Goal: Information Seeking & Learning: Learn about a topic

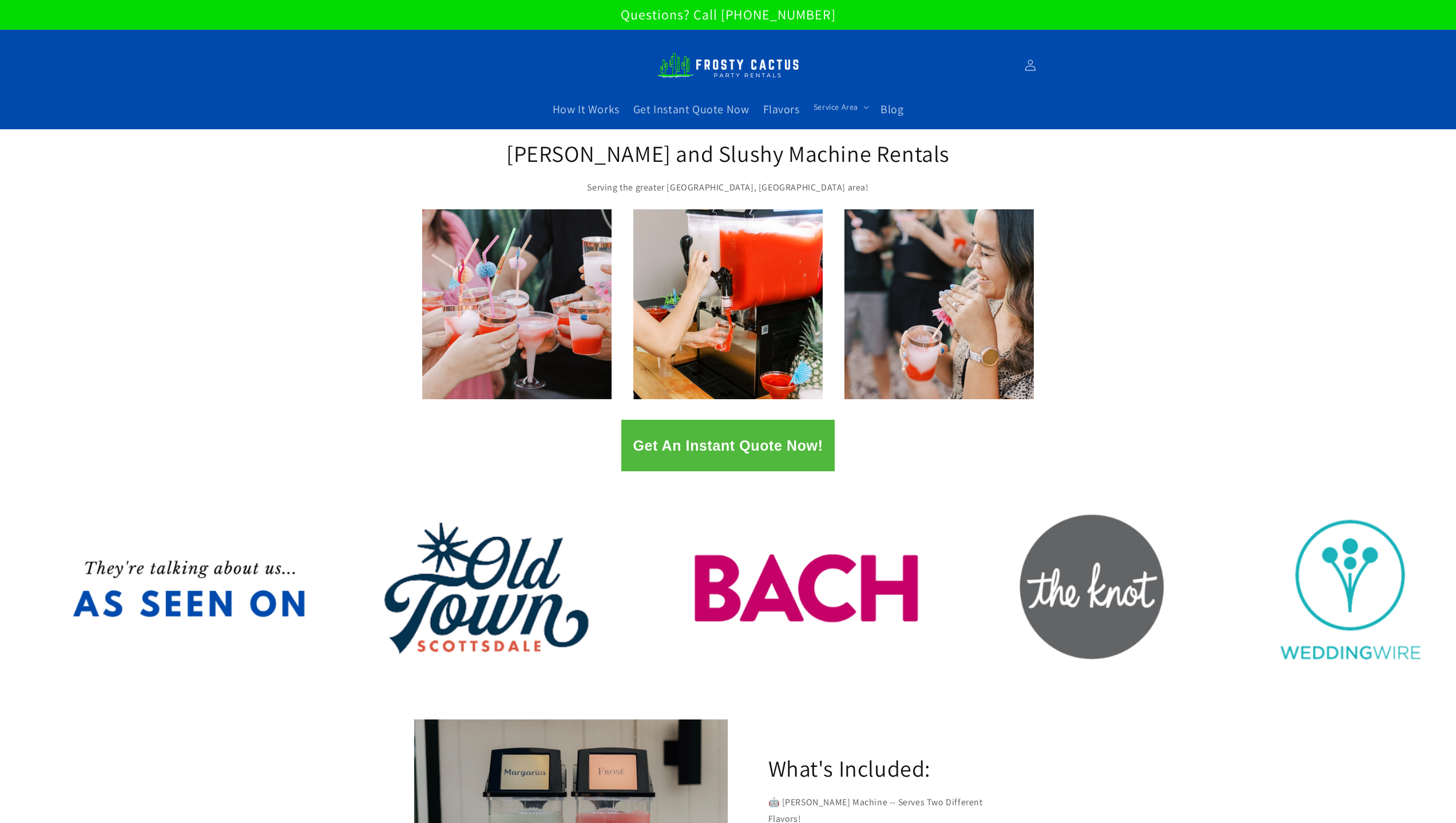
click at [1123, 590] on div at bounding box center [728, 592] width 1456 height 202
click at [884, 103] on span "Blog" at bounding box center [892, 109] width 23 height 15
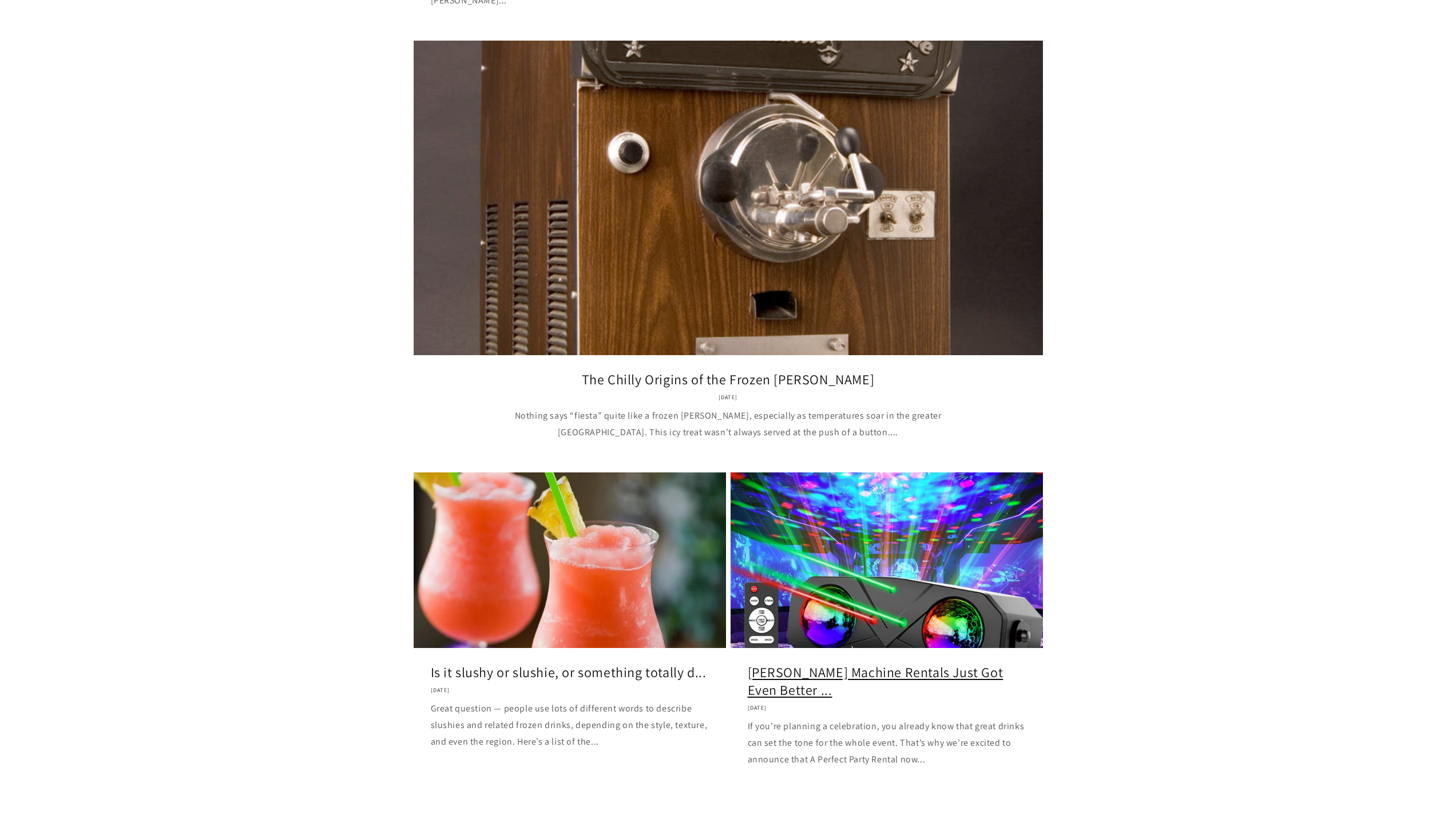
scroll to position [1087, 0]
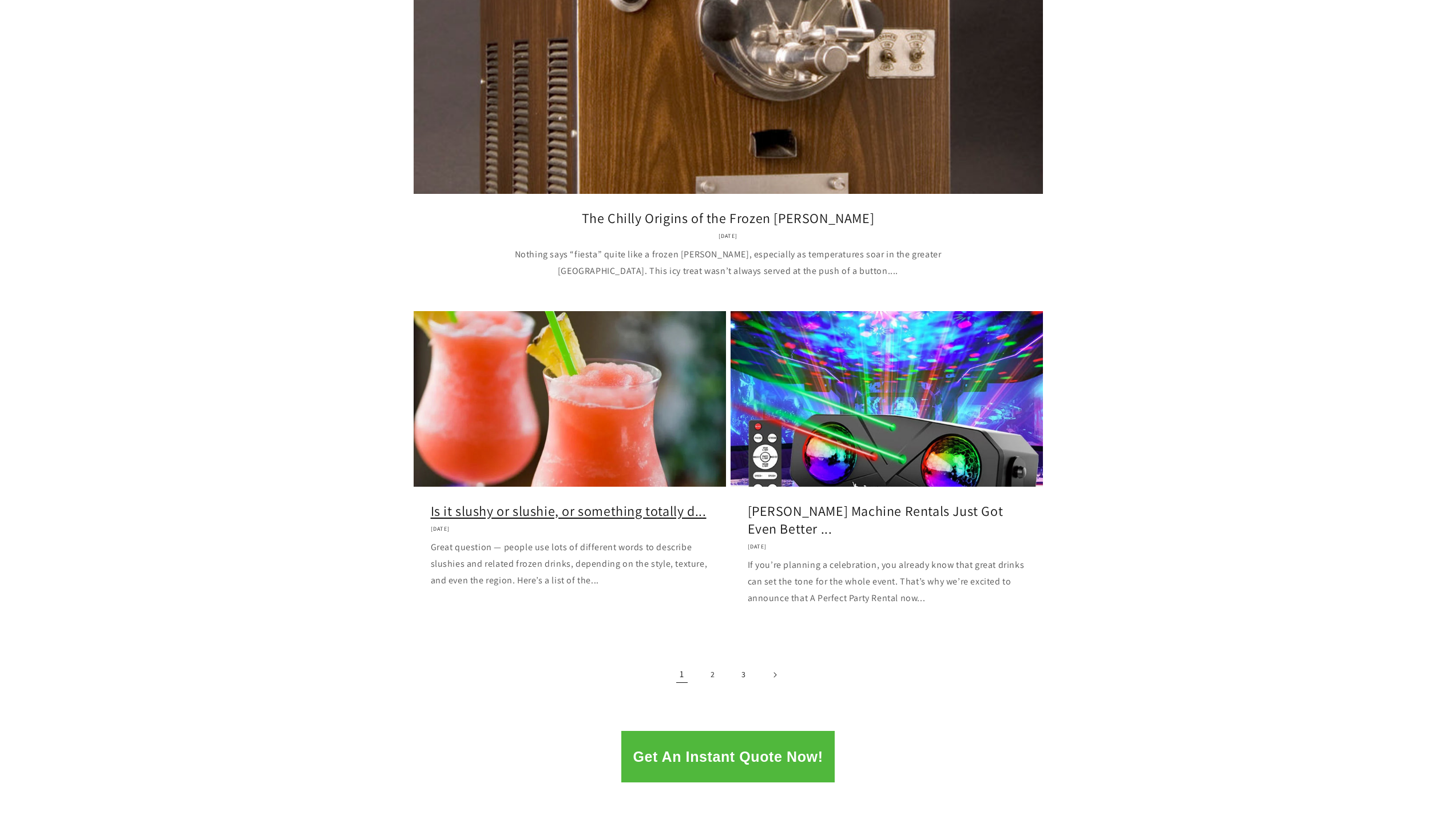
click at [558, 502] on link "Is it slushy or slushie, or something totally d..." at bounding box center [570, 511] width 278 height 18
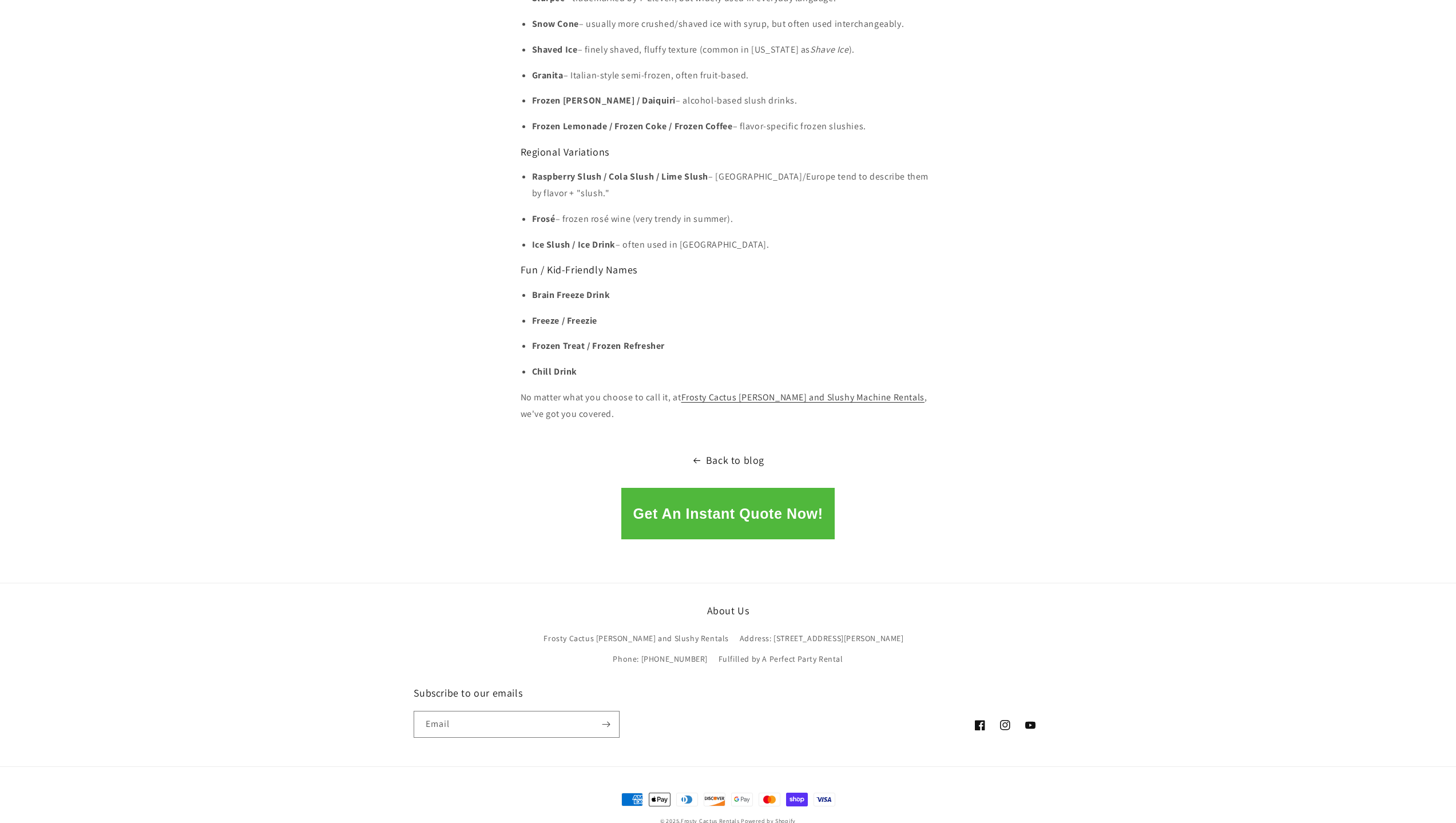
scroll to position [999, 0]
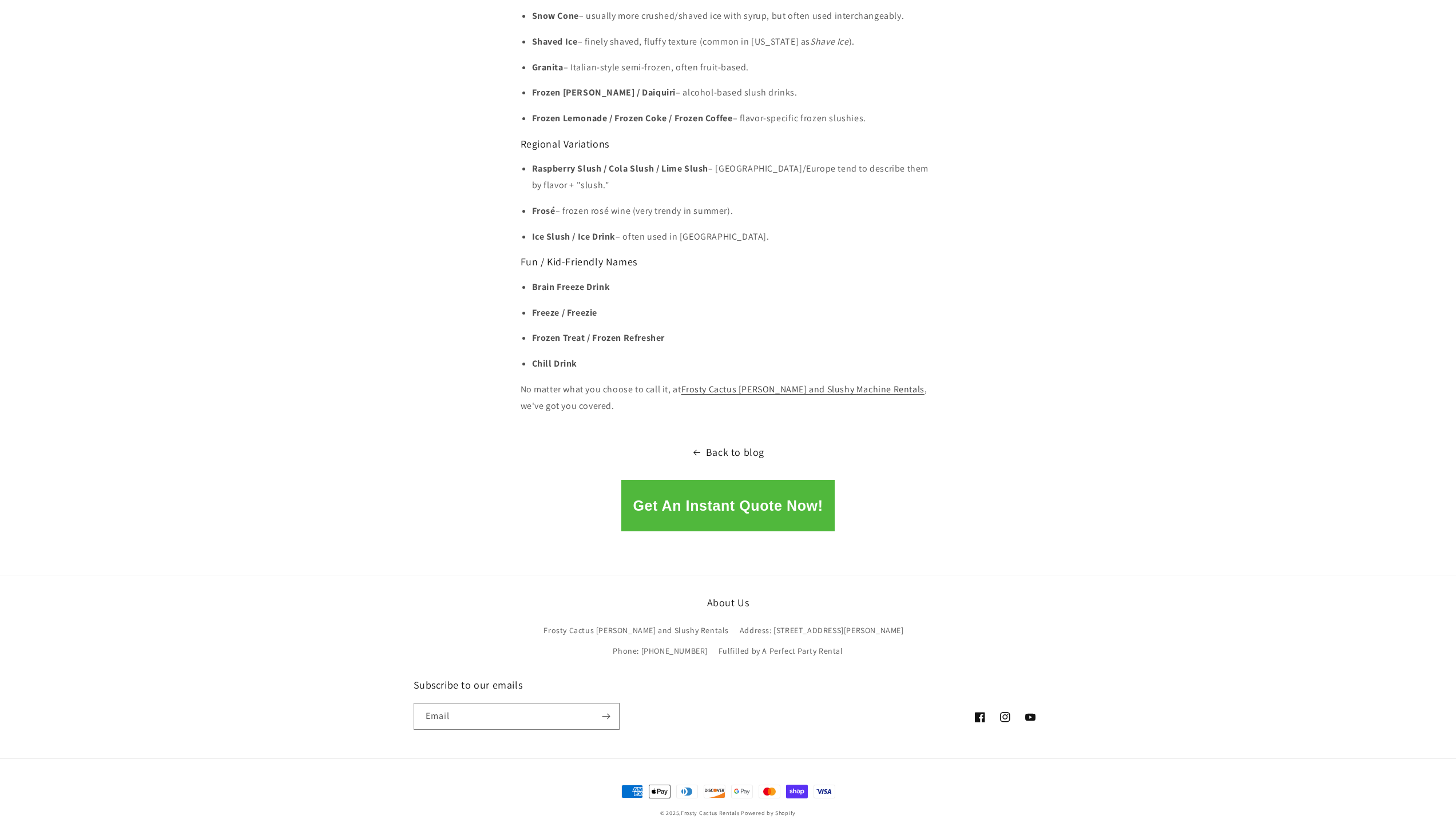
drag, startPoint x: 564, startPoint y: 378, endPoint x: 498, endPoint y: 369, distance: 66.6
copy p "No matter what you choose to call it, at Frosty Cactus [PERSON_NAME] and Slushy…"
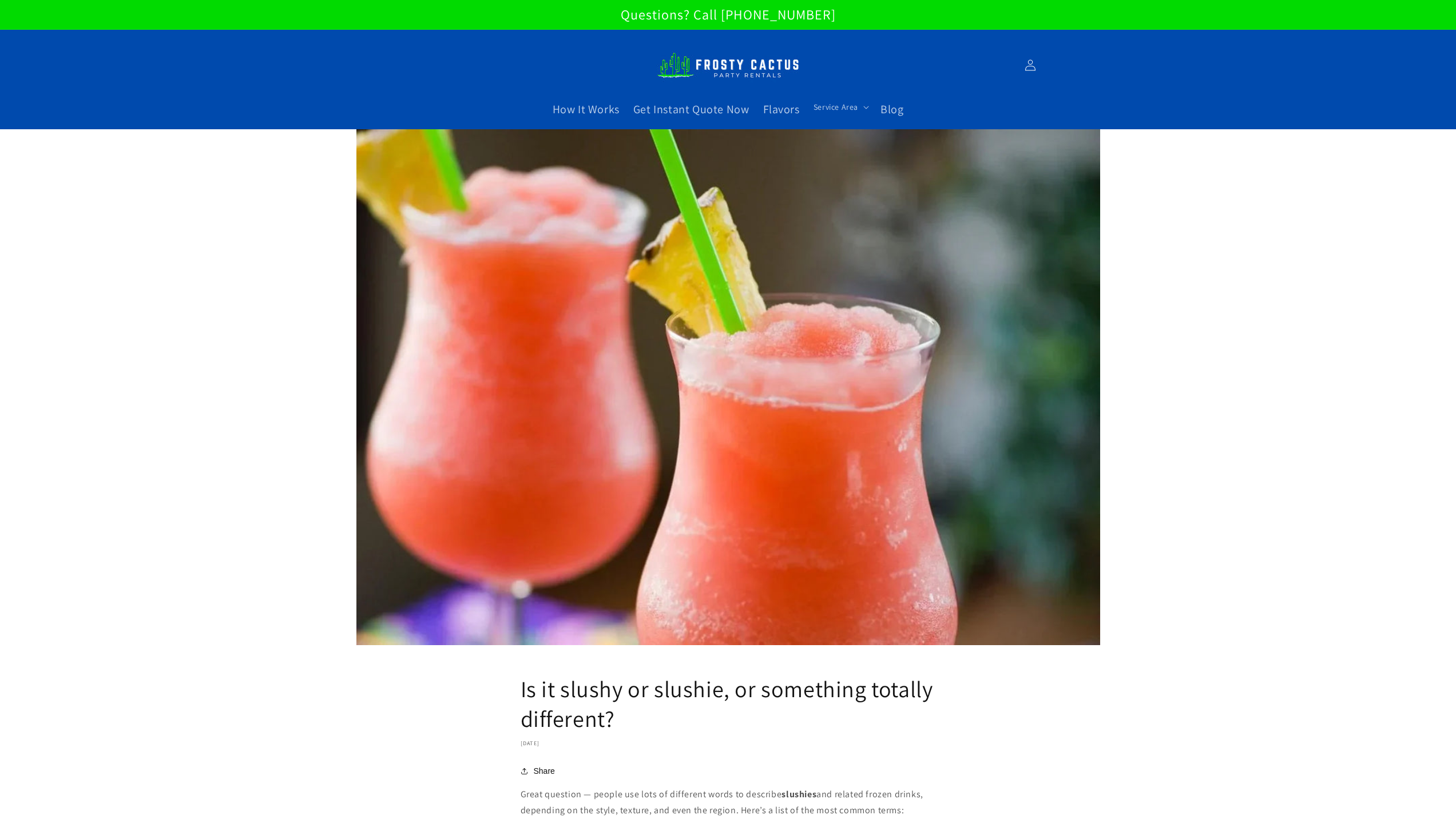
click at [739, 62] on img at bounding box center [728, 65] width 143 height 39
